Goal: Task Accomplishment & Management: Use online tool/utility

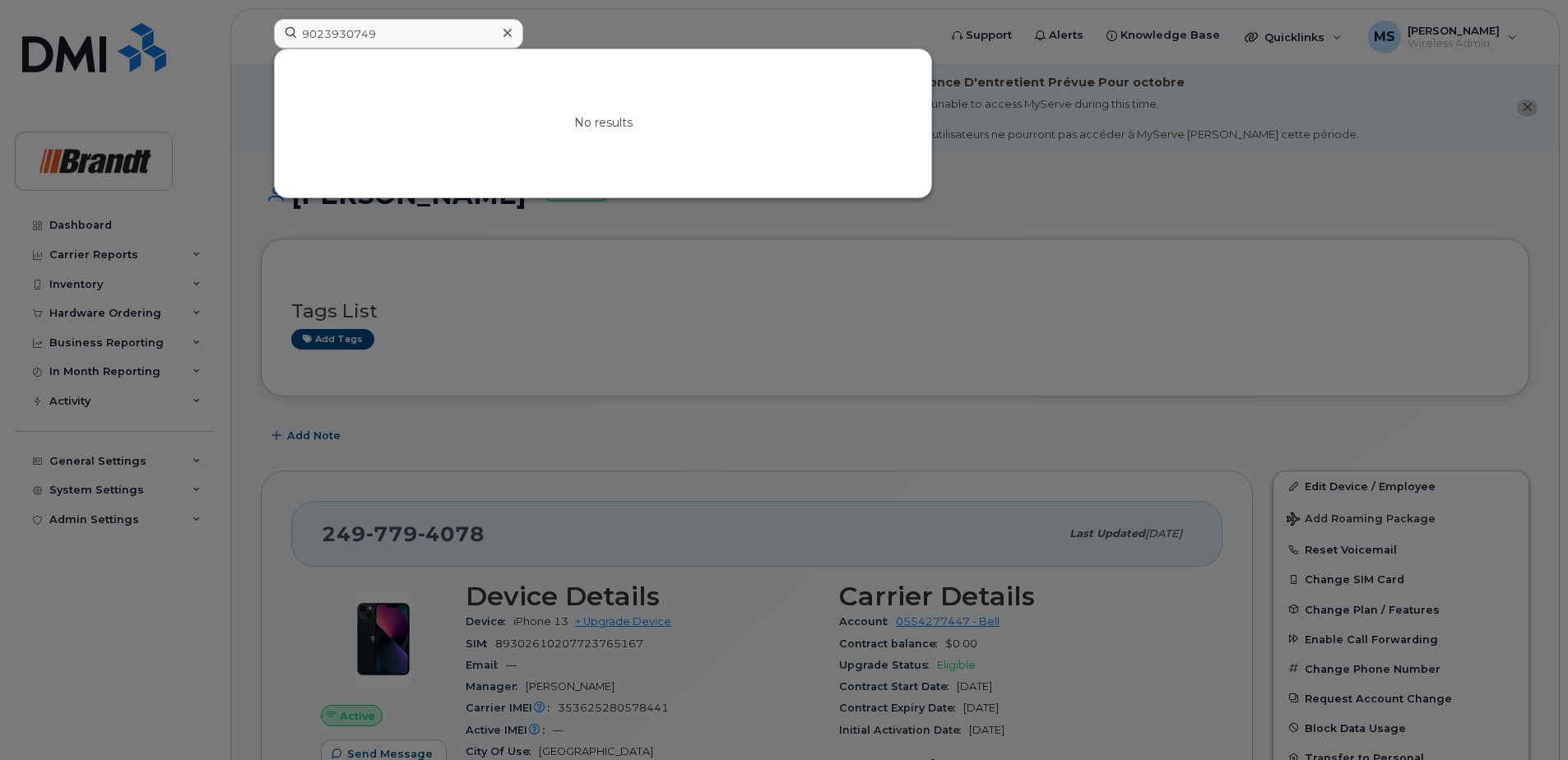
drag, startPoint x: 402, startPoint y: 35, endPoint x: 0, endPoint y: 53, distance: 402.4
type input "9023930749"
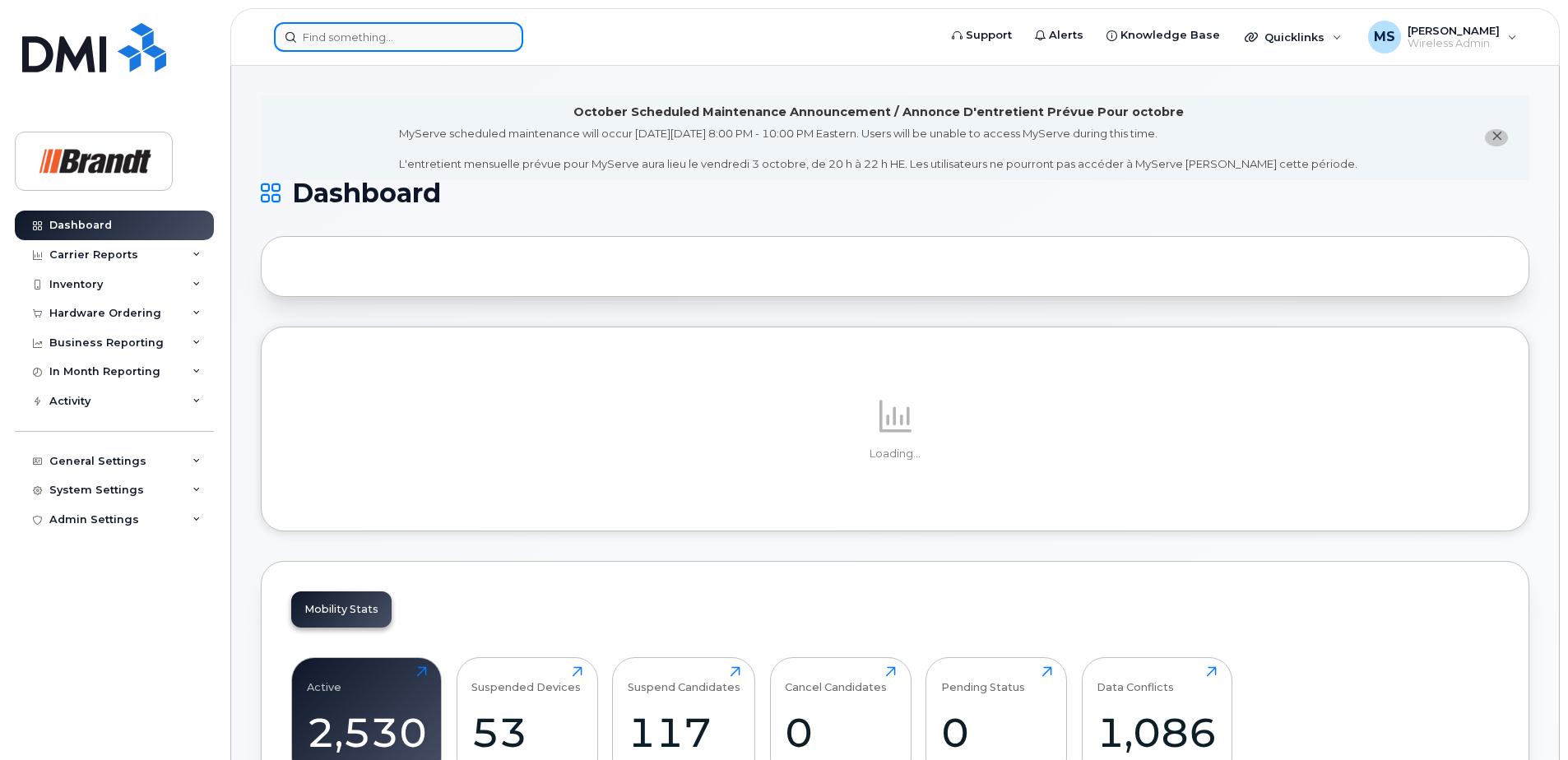
click at [384, 29] on input at bounding box center [398, 37] width 249 height 29
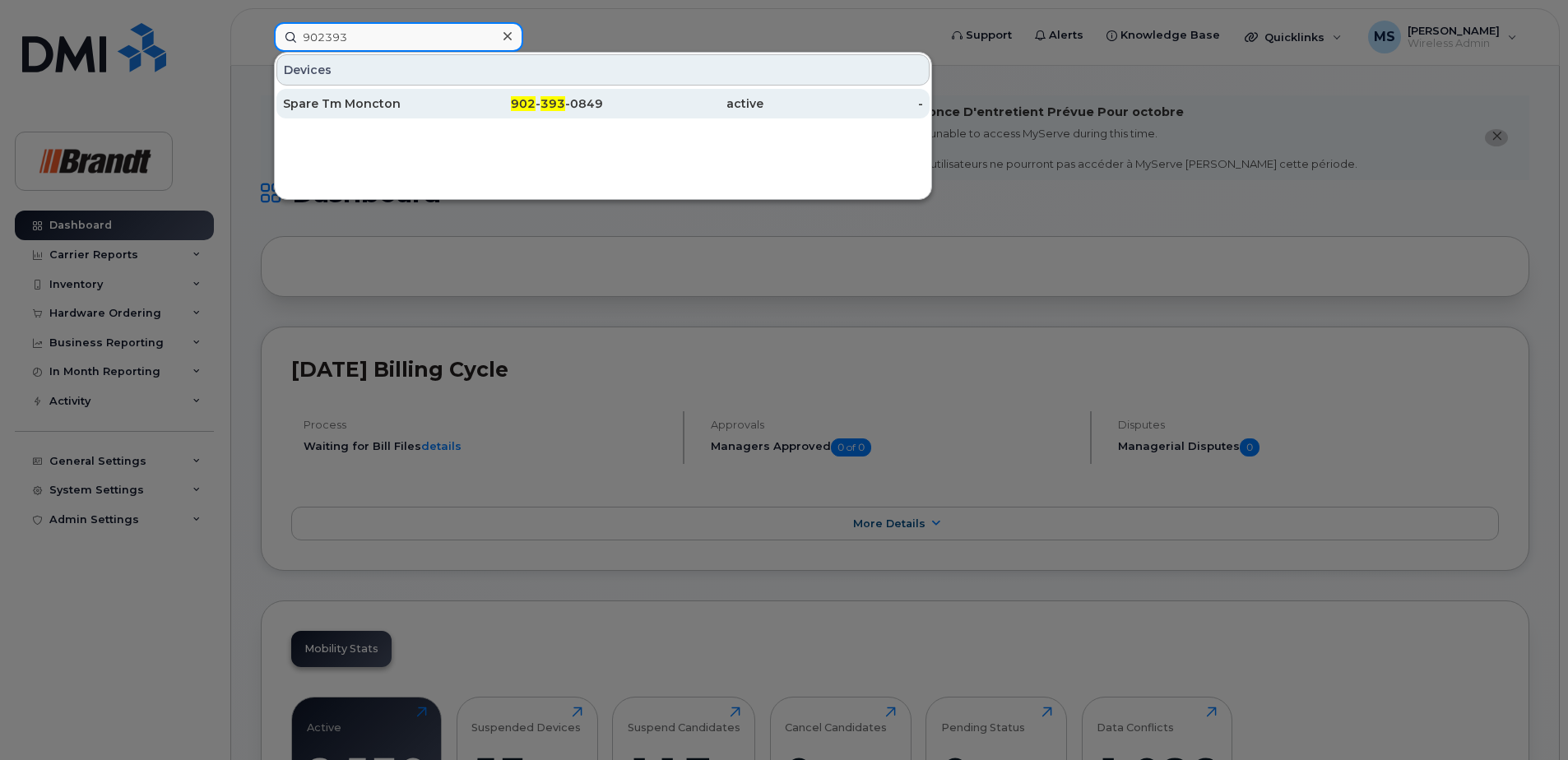
type input "902393"
click at [546, 106] on span "393" at bounding box center [553, 103] width 25 height 15
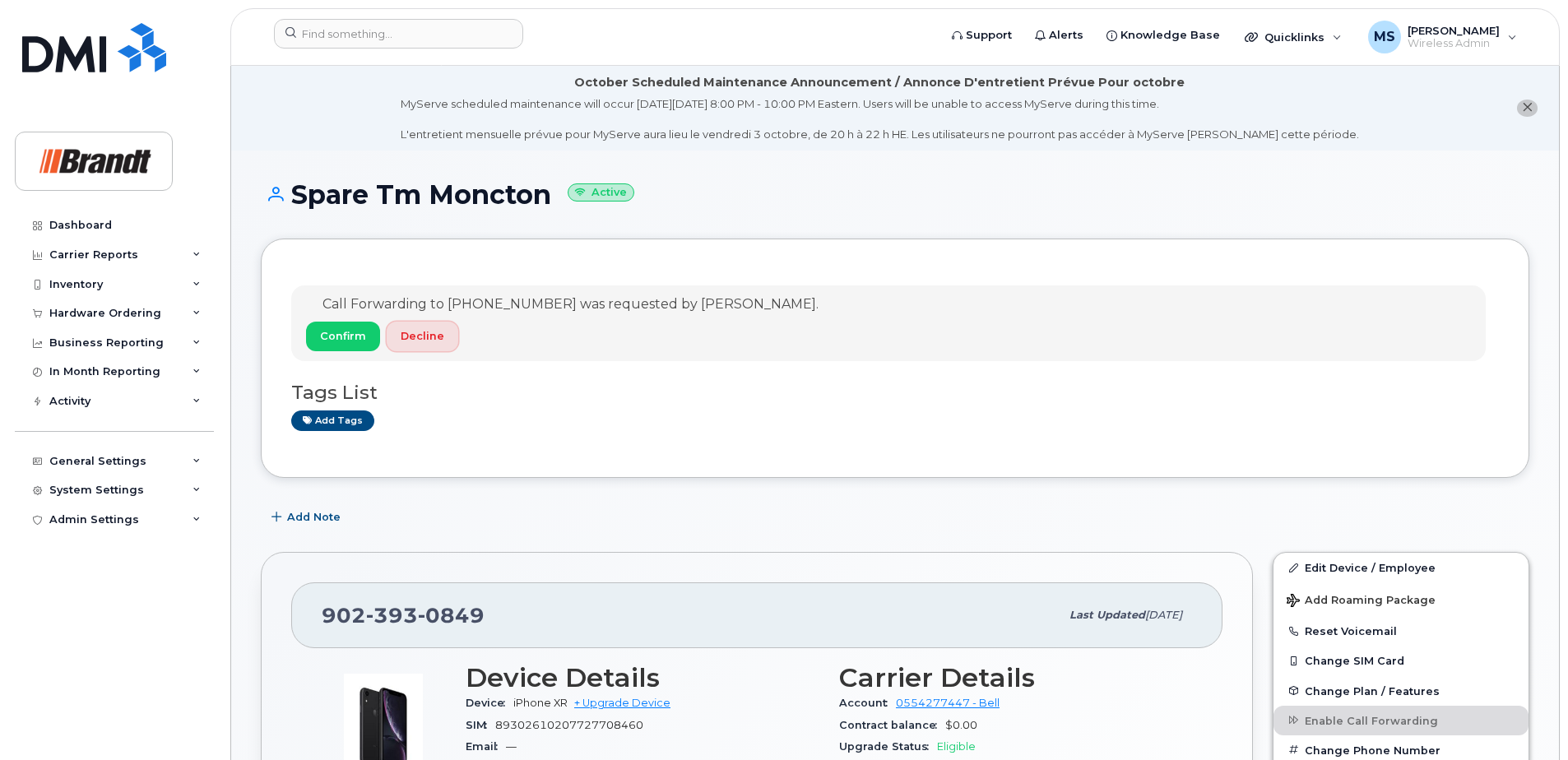
click at [413, 340] on span "Decline" at bounding box center [422, 336] width 44 height 16
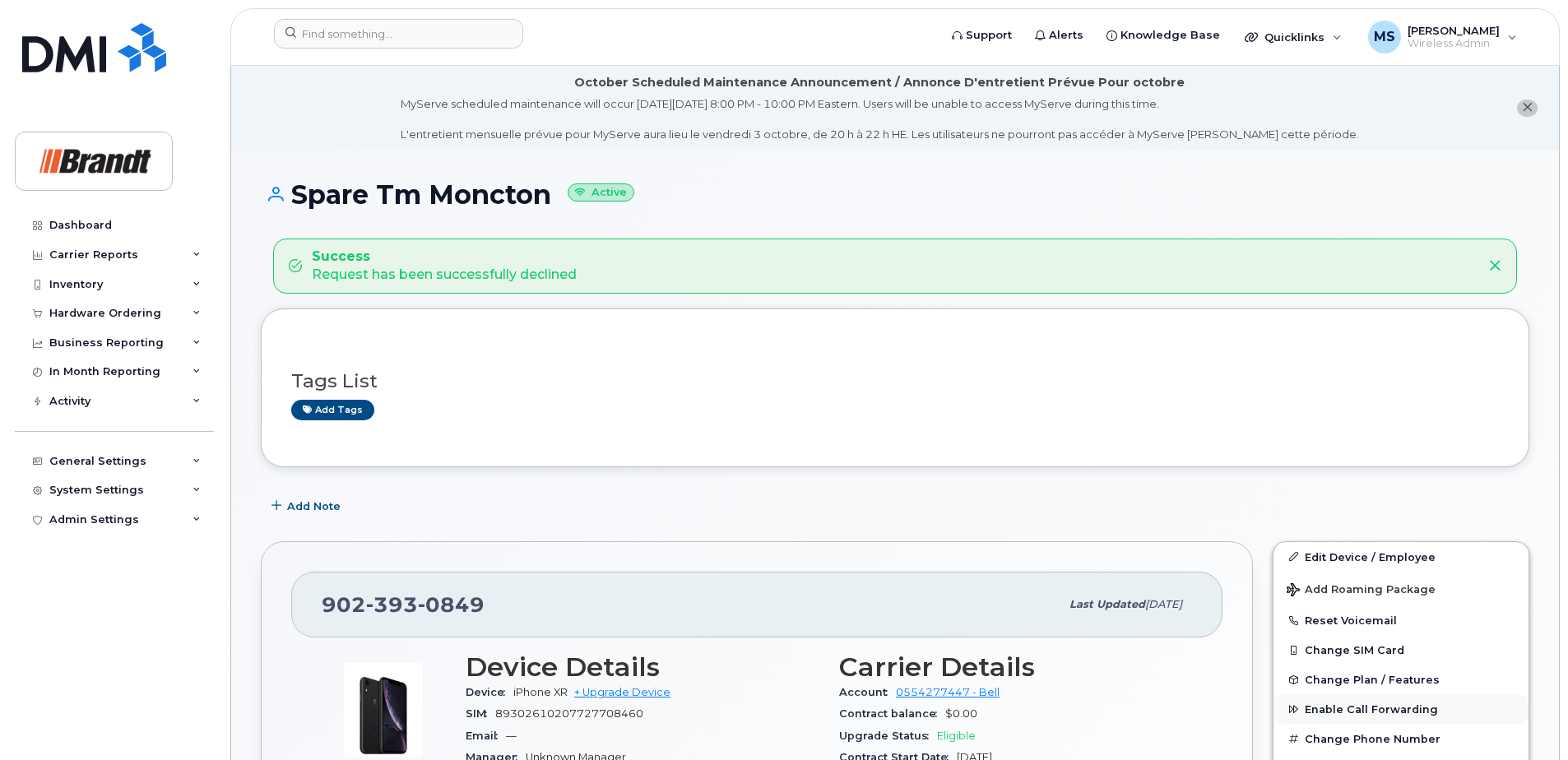
click at [1342, 705] on span "Enable Call Forwarding" at bounding box center [1371, 709] width 133 height 12
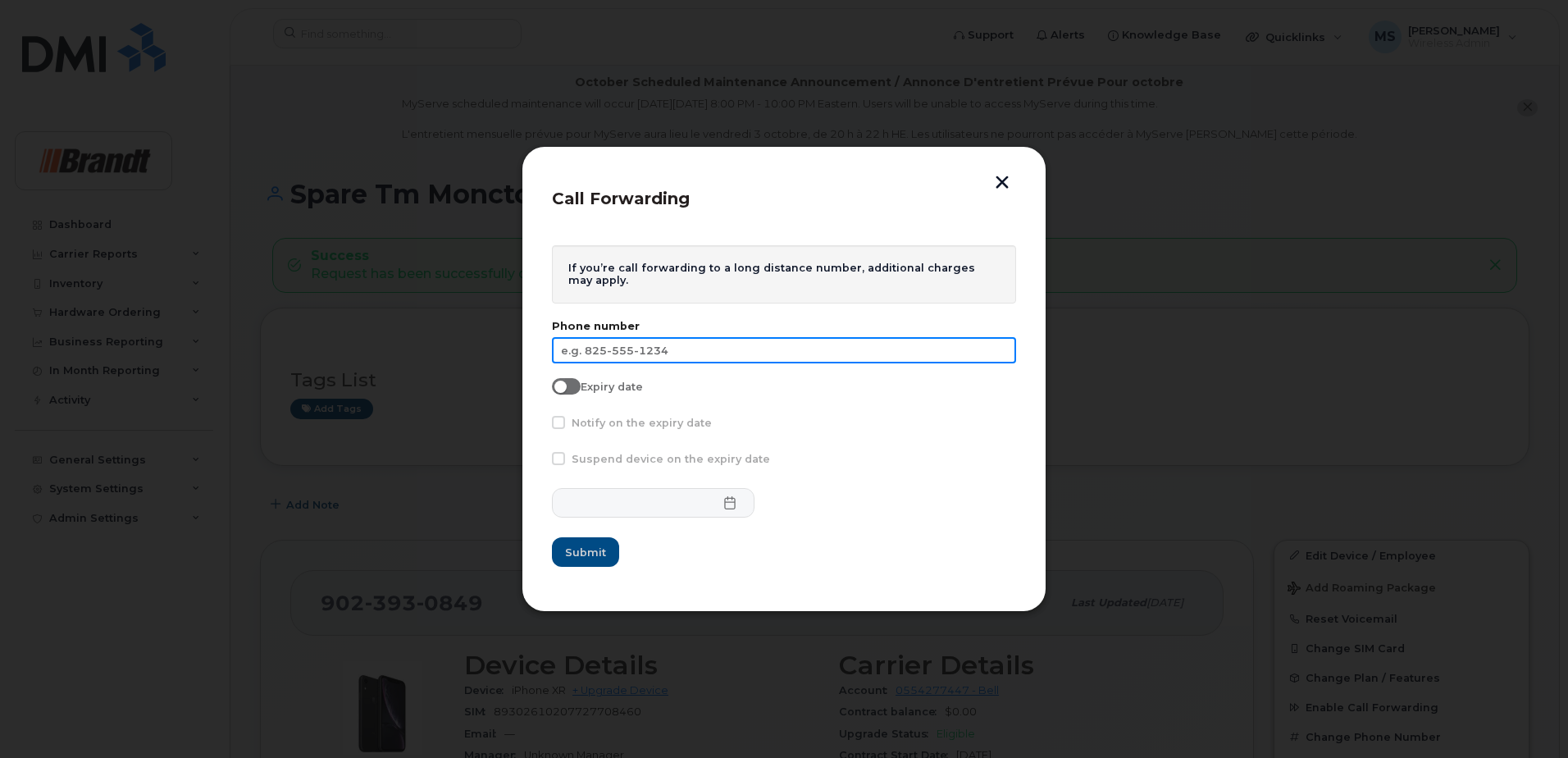
click at [603, 355] on input "text" at bounding box center [784, 350] width 464 height 26
type input "902-754-2468"
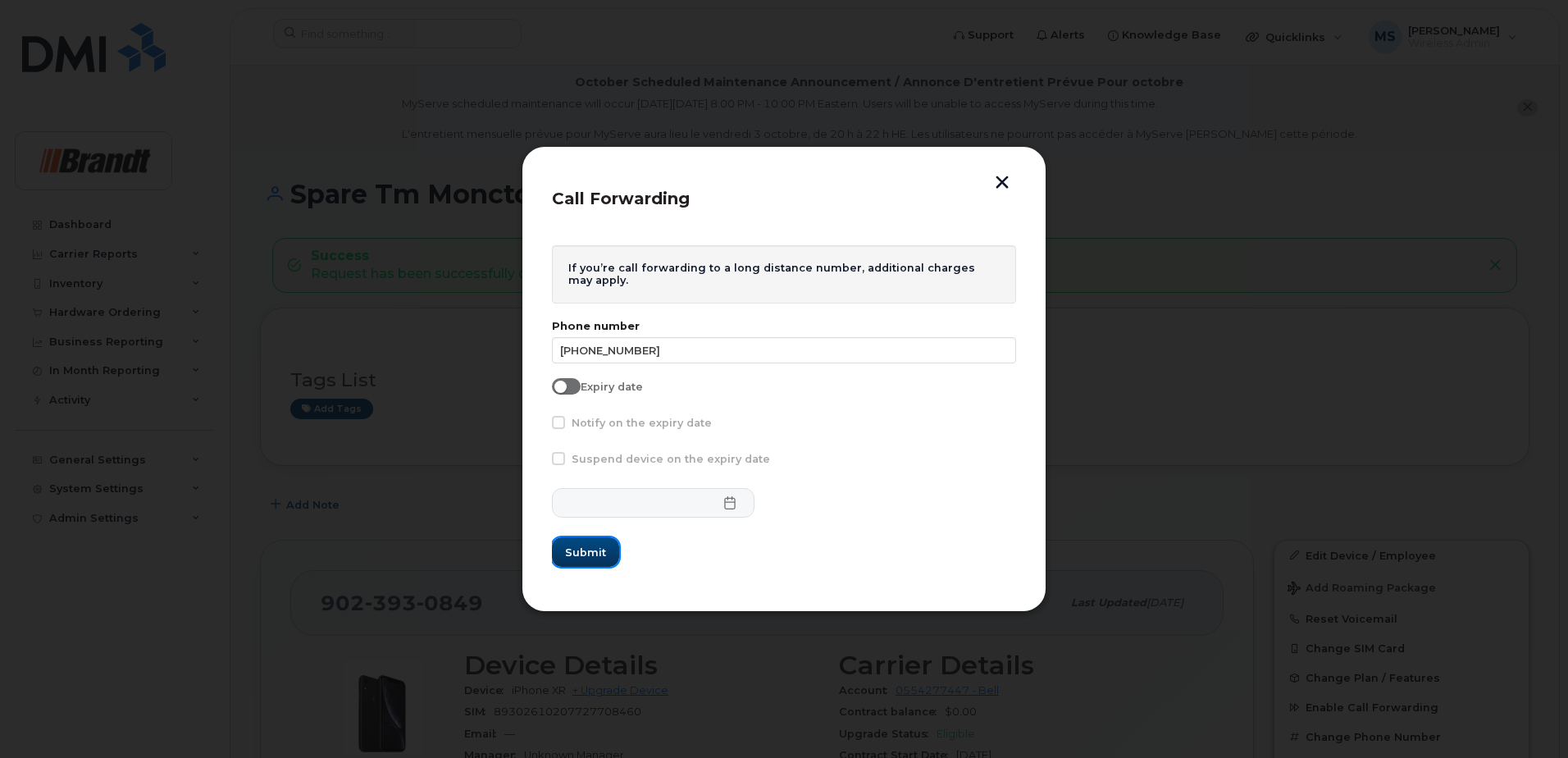
click at [584, 560] on span "Submit" at bounding box center [585, 552] width 41 height 16
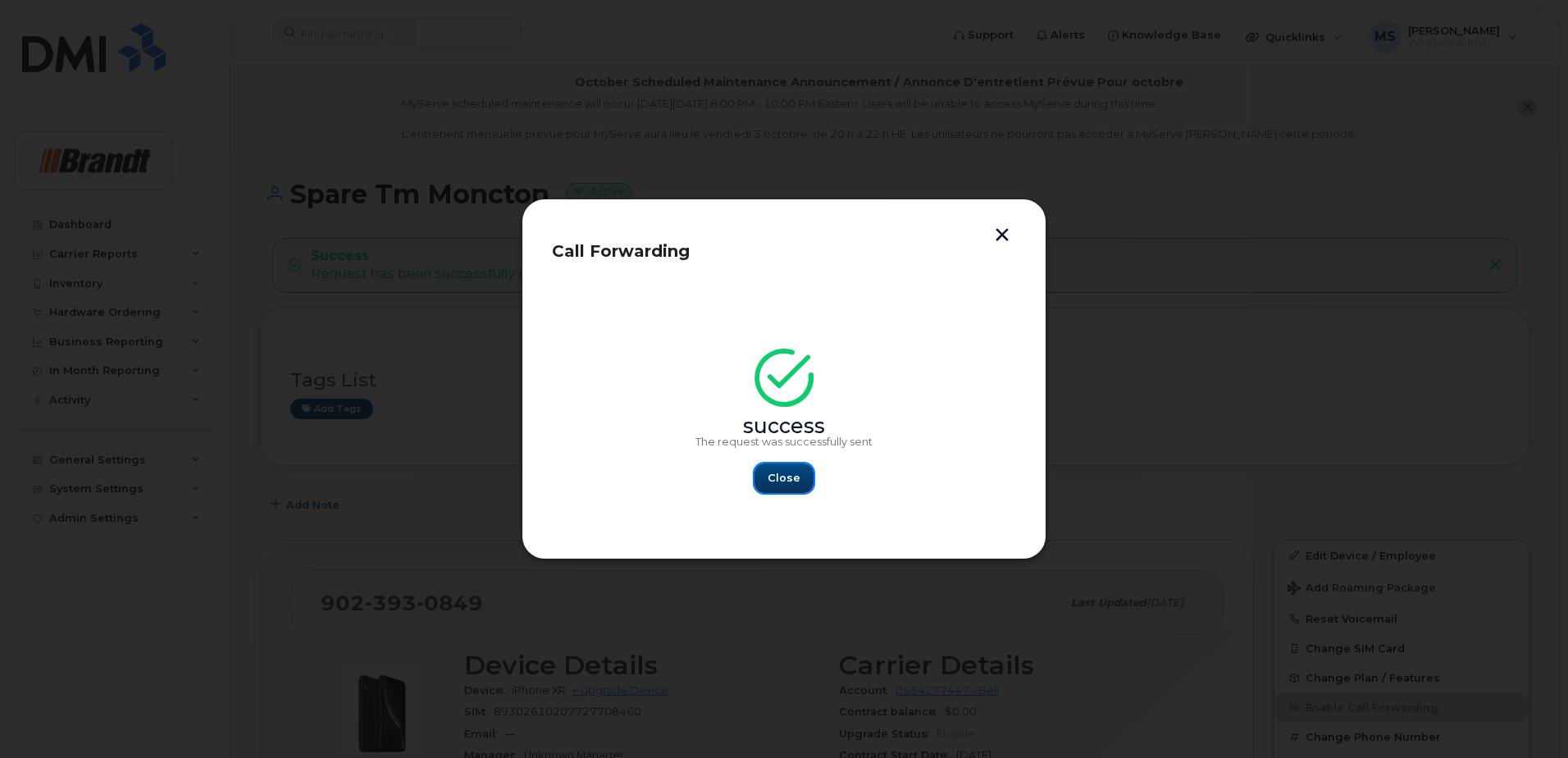
click at [771, 485] on span "Close" at bounding box center [784, 478] width 33 height 16
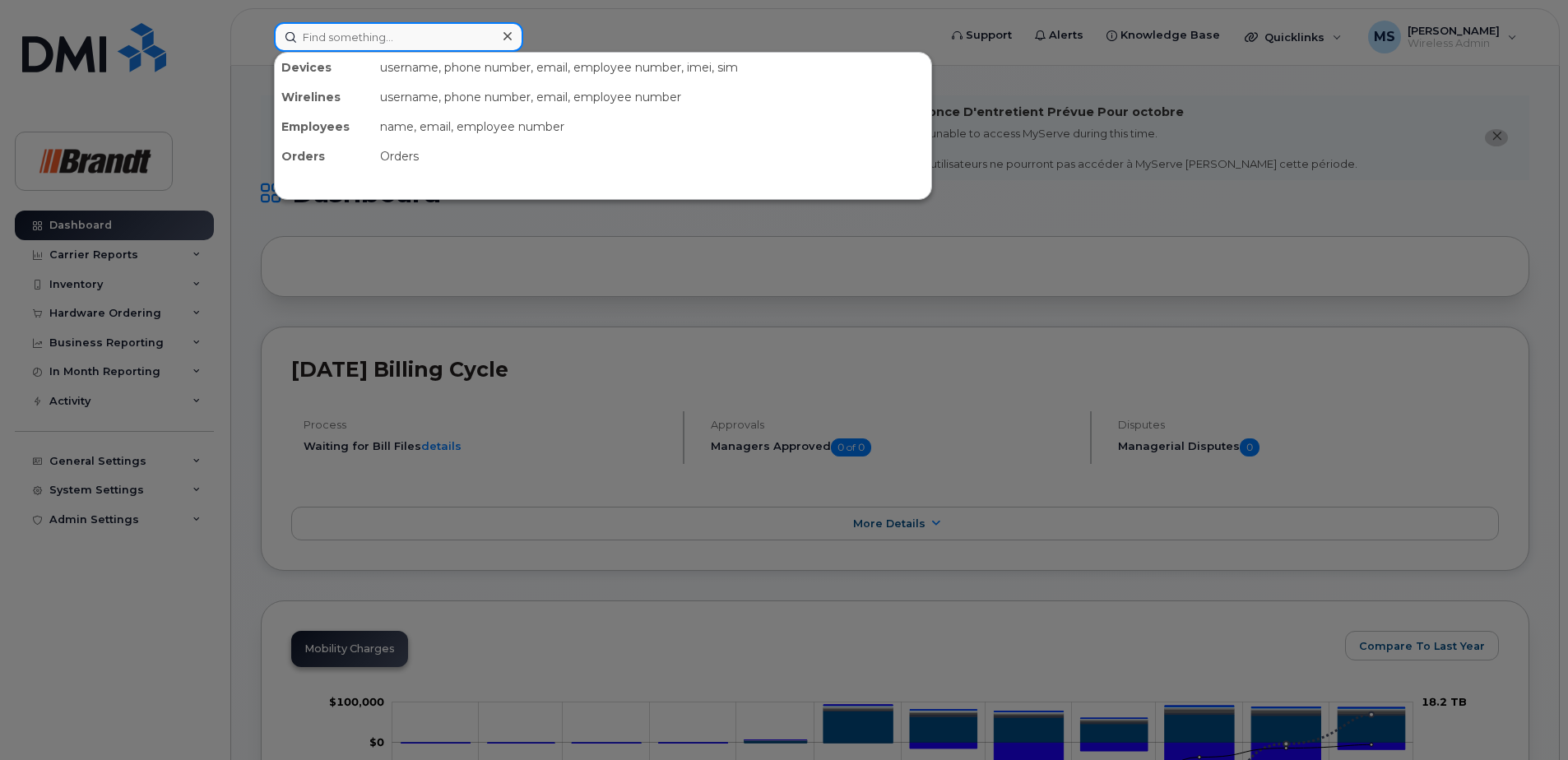
click at [358, 37] on input at bounding box center [398, 37] width 249 height 29
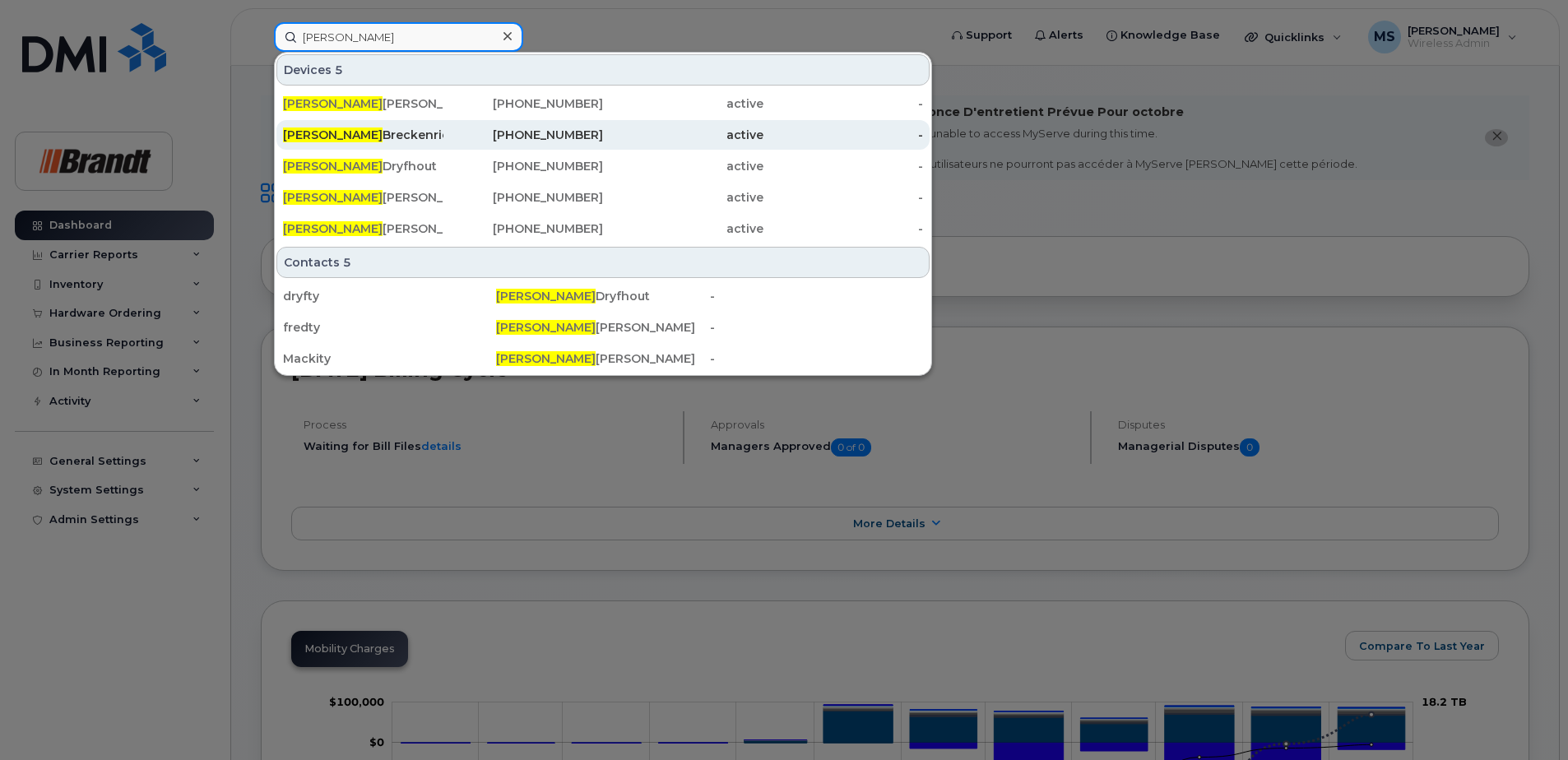
type input "tyson"
click at [354, 138] on div "Tyson Breckenridge" at bounding box center [363, 135] width 161 height 16
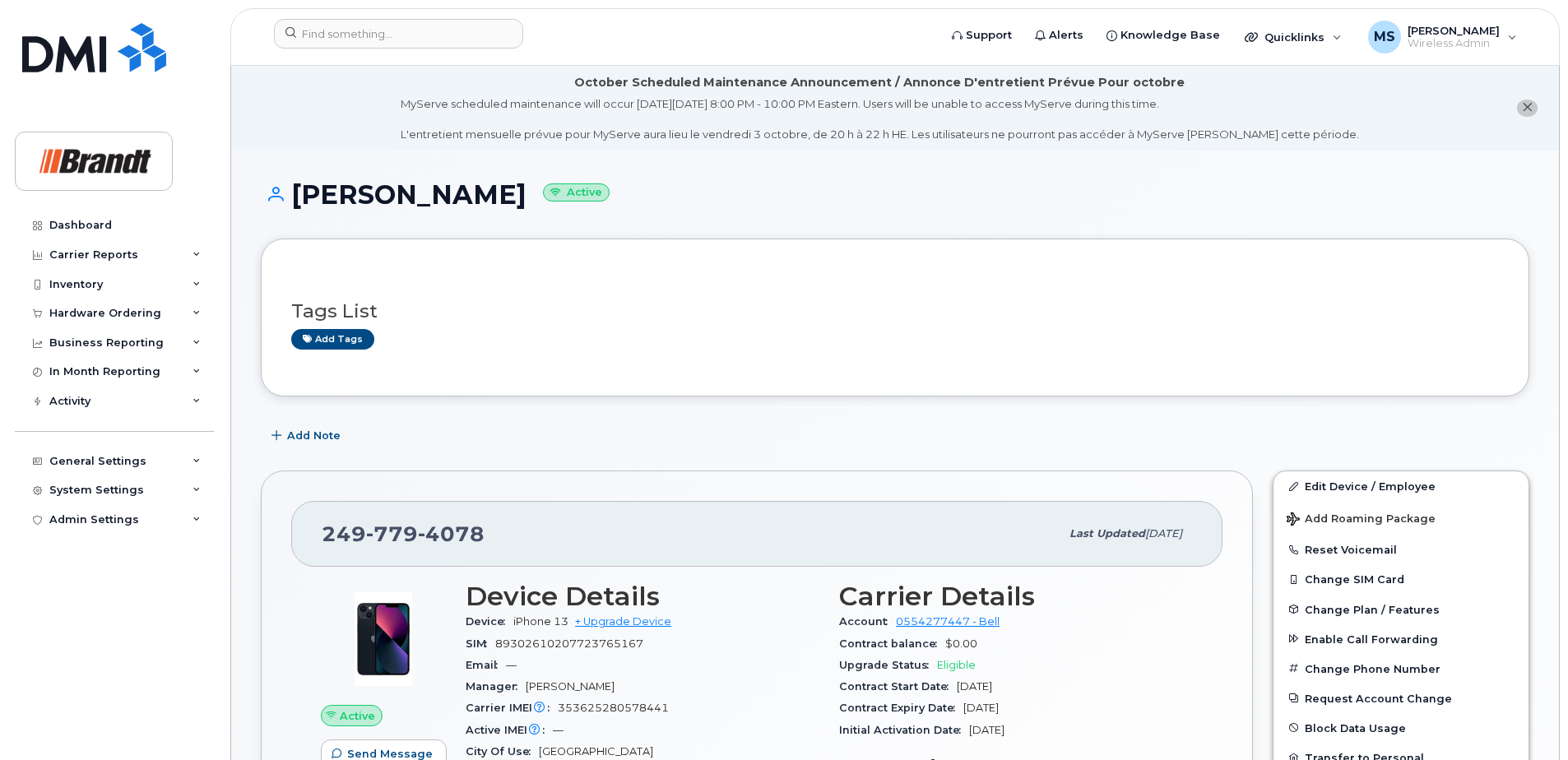
drag, startPoint x: 569, startPoint y: 202, endPoint x: 304, endPoint y: 219, distance: 265.5
click at [304, 219] on div "[PERSON_NAME] Active" at bounding box center [895, 209] width 1269 height 58
